Goal: Task Accomplishment & Management: Use online tool/utility

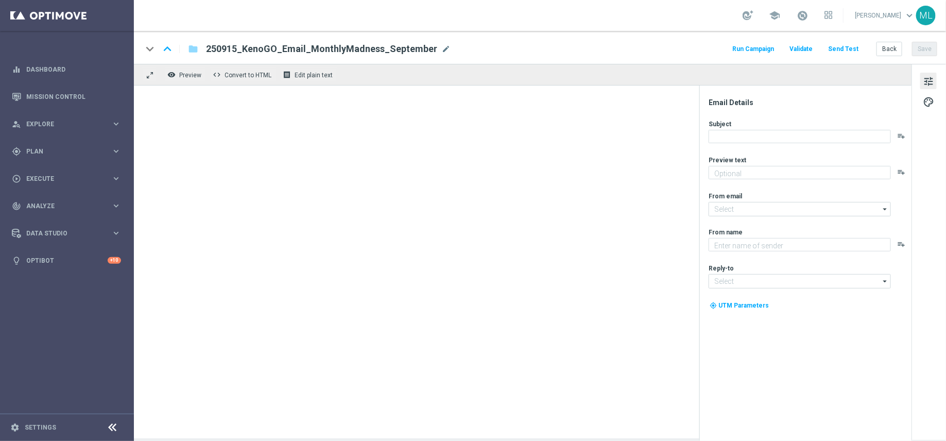
type textarea "September's not over yet - get your entries in!"
type textarea "KenoGO"
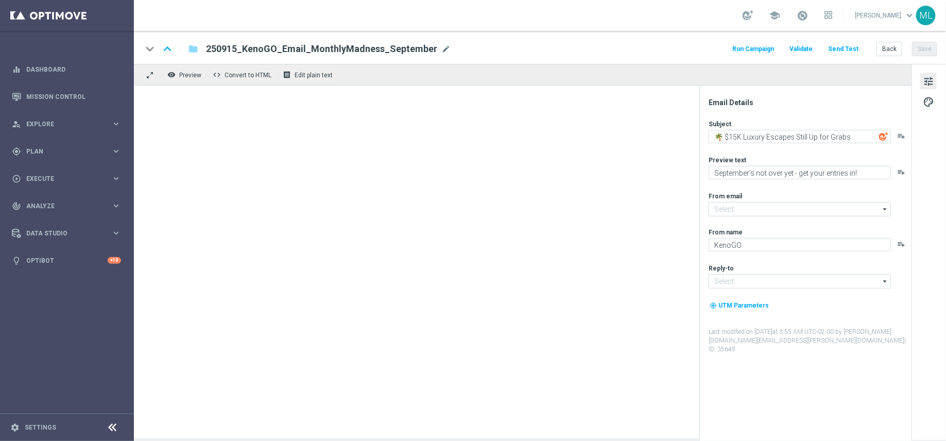
type input "[EMAIL_ADDRESS][DOMAIN_NAME]"
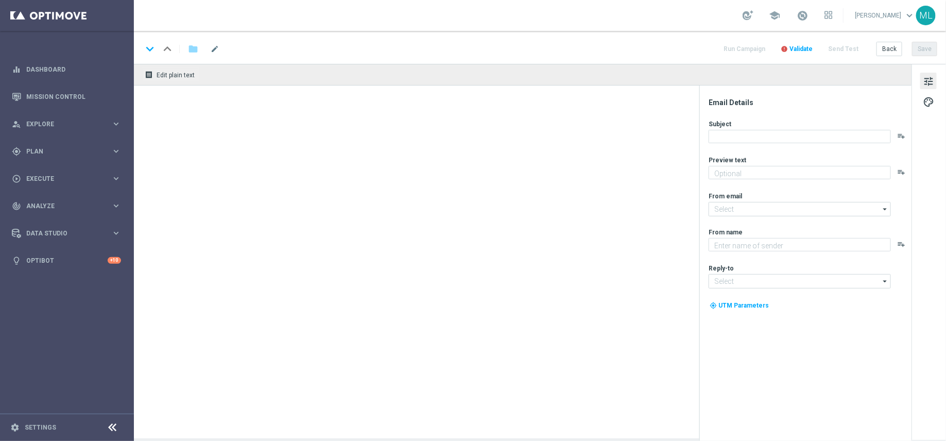
type textarea "Enjoy a game on us!"
type input "[EMAIL_ADDRESS][DOMAIN_NAME]"
type textarea "KenoGO"
type input "[EMAIL_ADDRESS][DOMAIN_NAME]"
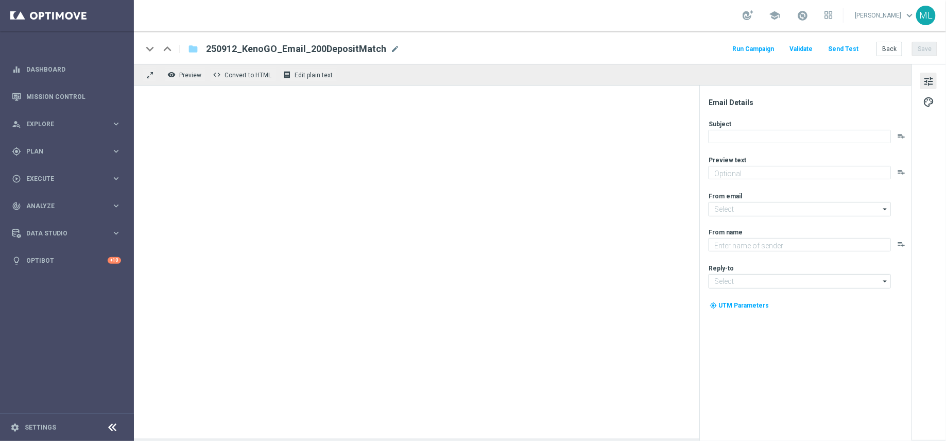
type textarea "Unlock your 100% match [DATE]!"
type textarea "KenoGO"
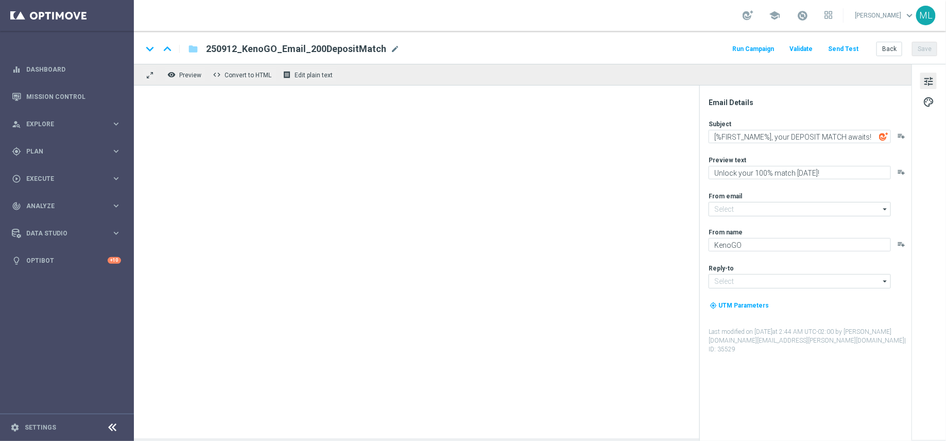
type input "[EMAIL_ADDRESS][DOMAIN_NAME]"
